Goal: Task Accomplishment & Management: Manage account settings

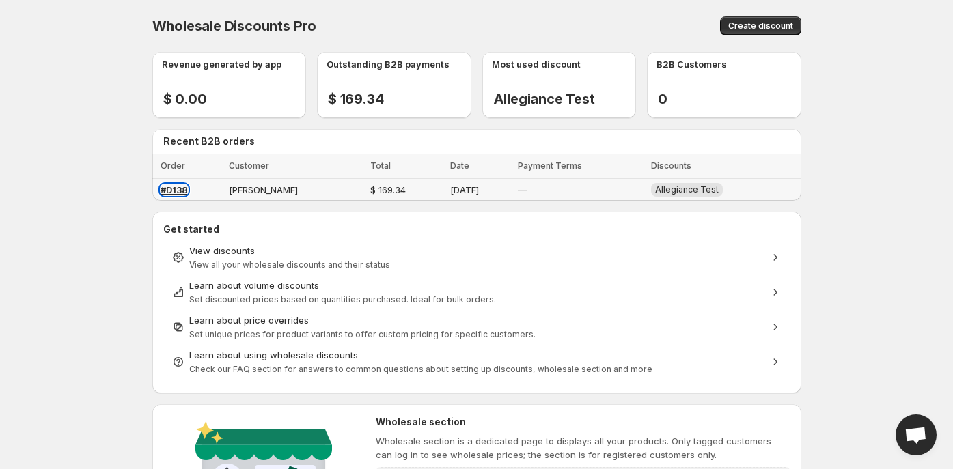
click at [173, 190] on span "#D138" at bounding box center [174, 190] width 27 height 11
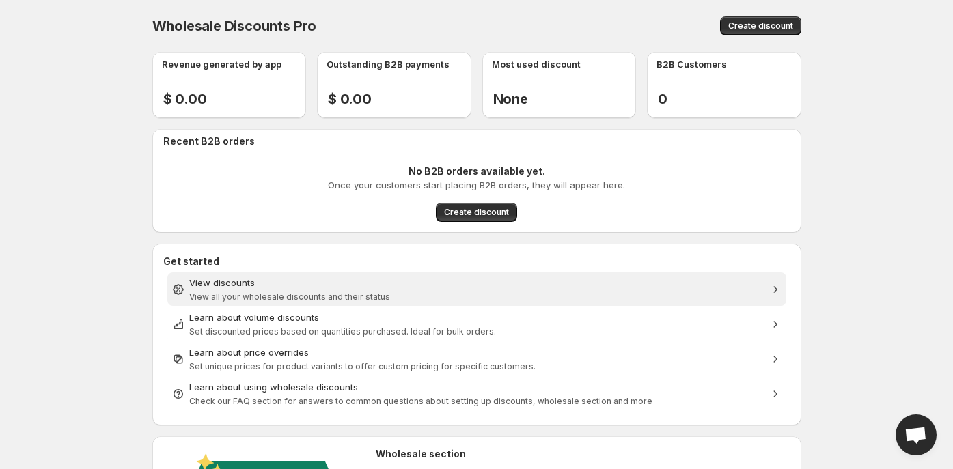
click at [257, 297] on span "View all your wholesale discounts and their status" at bounding box center [289, 297] width 201 height 10
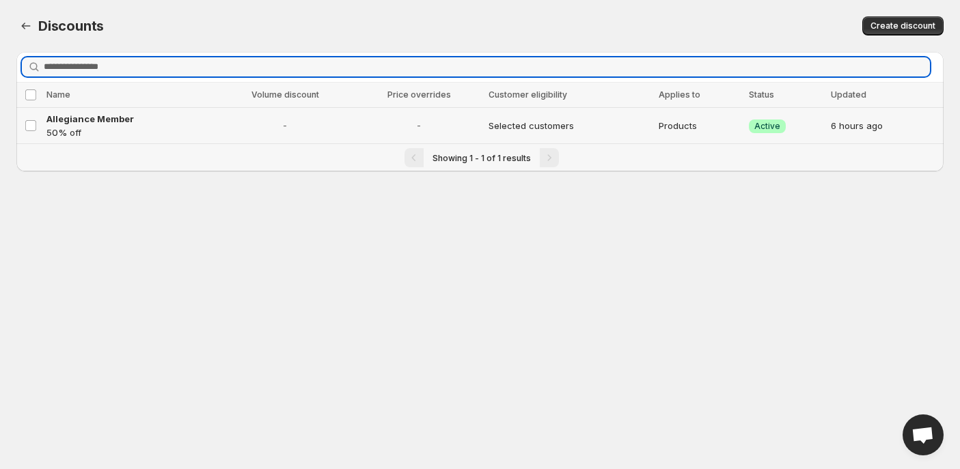
click at [87, 129] on p "50% off" at bounding box center [128, 133] width 165 height 14
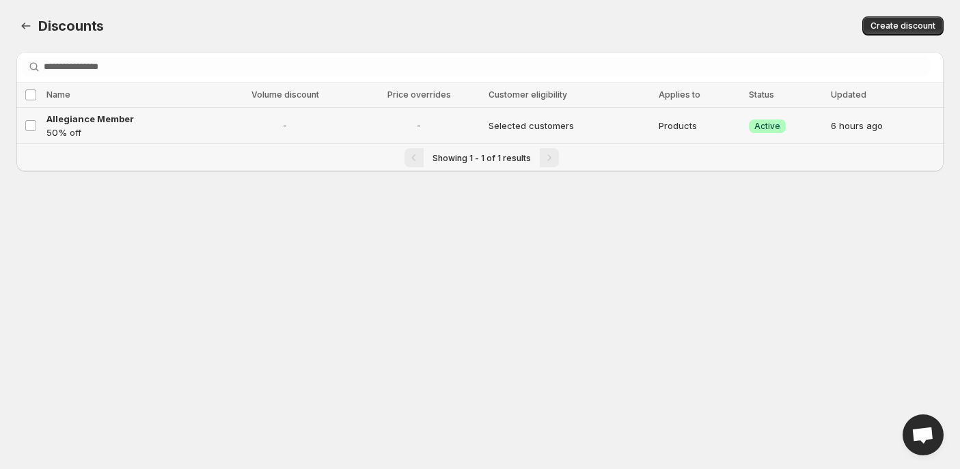
select select "********"
